Goal: Task Accomplishment & Management: Manage account settings

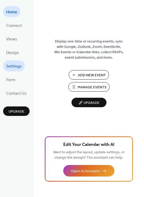
click at [17, 68] on span "Settings" at bounding box center [13, 67] width 15 height 8
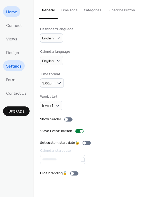
click at [12, 16] on link "Home" at bounding box center [11, 11] width 17 height 11
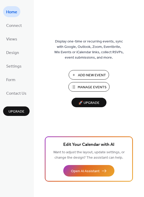
click at [86, 88] on span "Manage Events" at bounding box center [91, 87] width 29 height 5
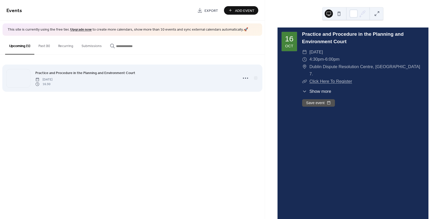
click at [184, 76] on div "Practice and Procedure in the Planning and Environment Court [DATE] 16:30" at bounding box center [135, 78] width 200 height 16
click at [245, 79] on icon at bounding box center [246, 78] width 8 height 8
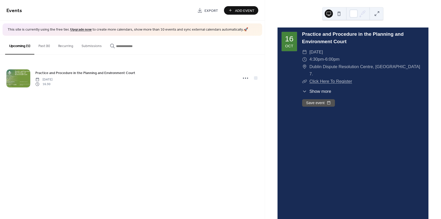
click at [312, 88] on span "Show more" at bounding box center [321, 91] width 22 height 6
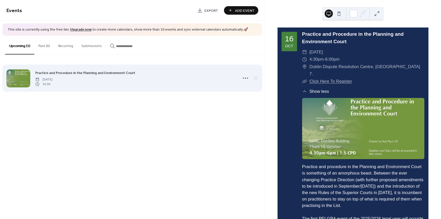
click at [108, 84] on div "Practice and Procedure in the Planning and Environment Court [DATE] 16:30" at bounding box center [135, 78] width 200 height 16
